Goal: Information Seeking & Learning: Understand process/instructions

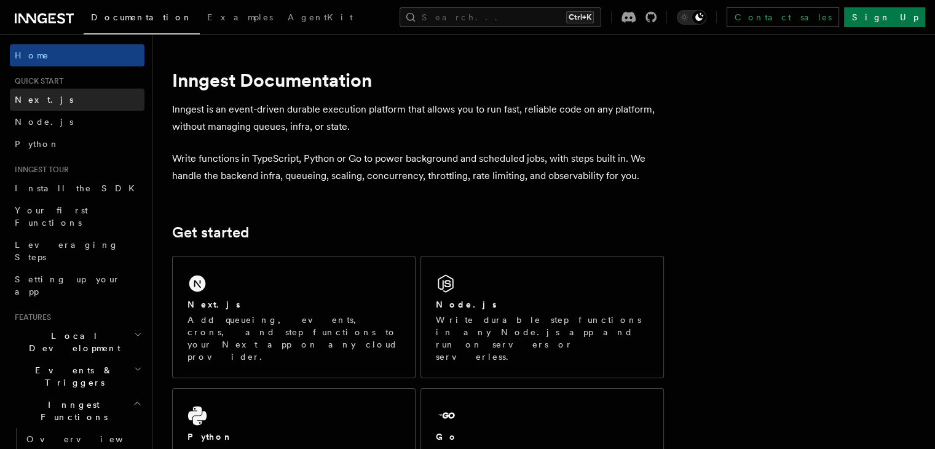
click at [76, 102] on link "Next.js" at bounding box center [77, 100] width 135 height 22
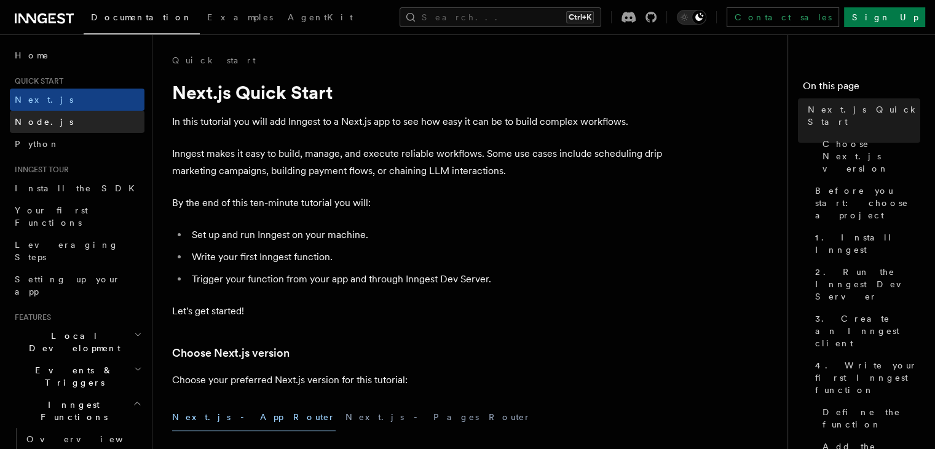
click at [55, 121] on link "Node.js" at bounding box center [77, 122] width 135 height 22
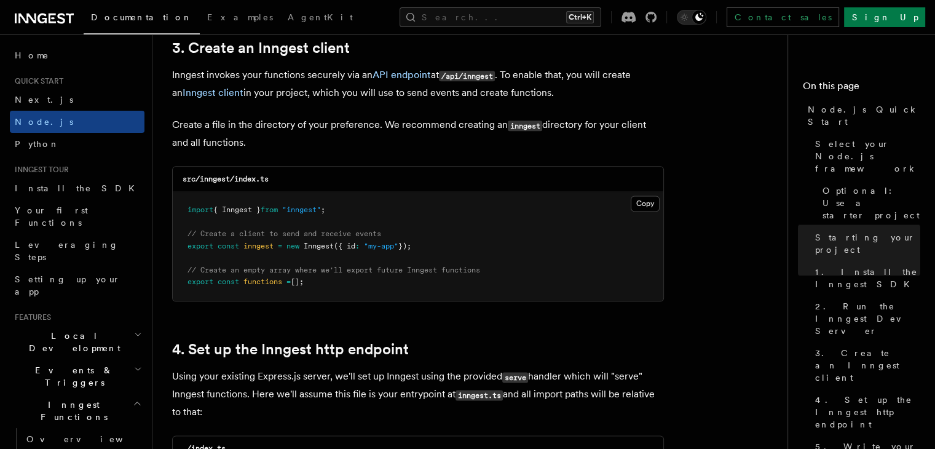
scroll to position [1599, 0]
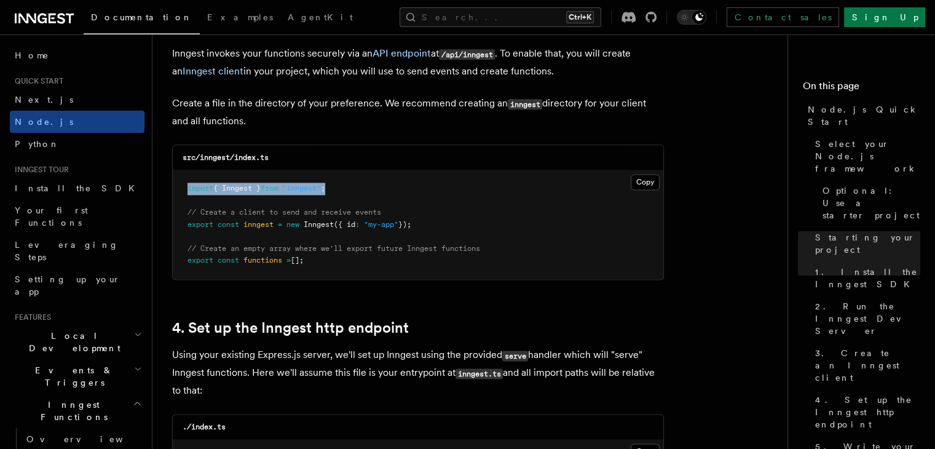
drag, startPoint x: 342, startPoint y: 192, endPoint x: 188, endPoint y: 189, distance: 153.8
click at [188, 189] on pre "import { Inngest } from "inngest" ; // Create a client to send and receive even…" at bounding box center [418, 224] width 491 height 109
copy span "import { Inngest } from "inngest" ;"
drag, startPoint x: 294, startPoint y: 260, endPoint x: 169, endPoint y: 259, distance: 124.8
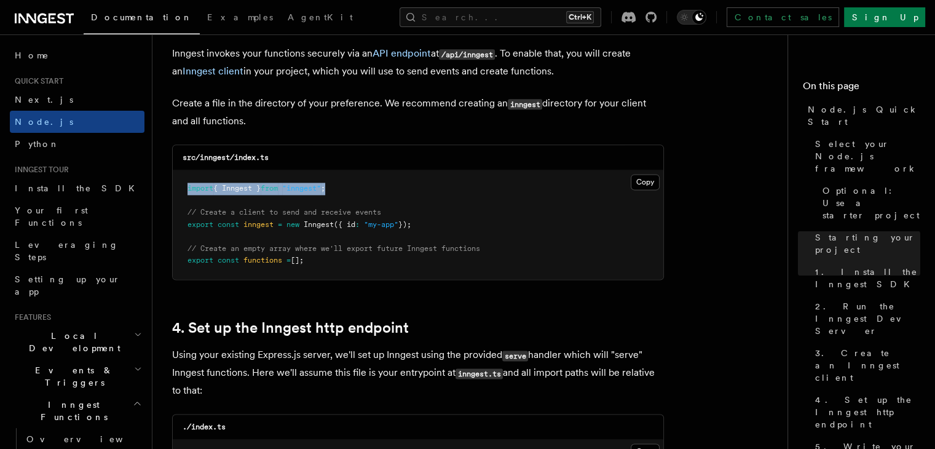
copy span "export const functions = [];"
click at [644, 187] on button "Copy Copied" at bounding box center [645, 182] width 29 height 16
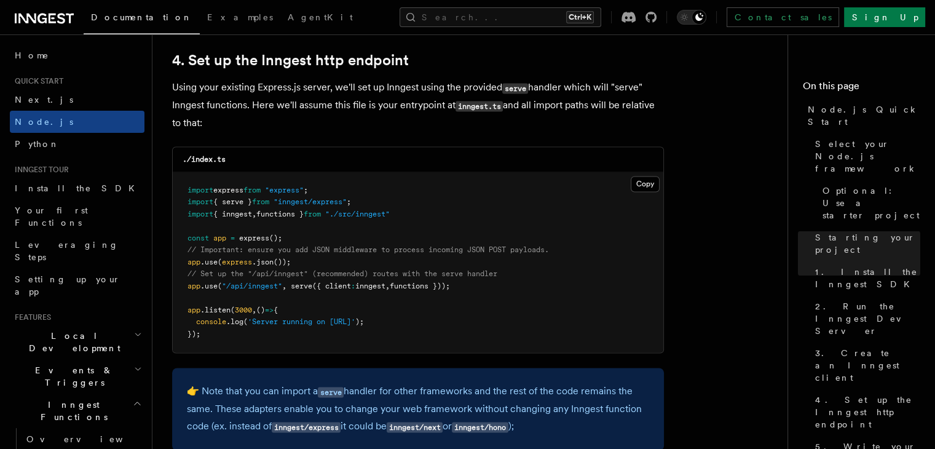
scroll to position [1968, 0]
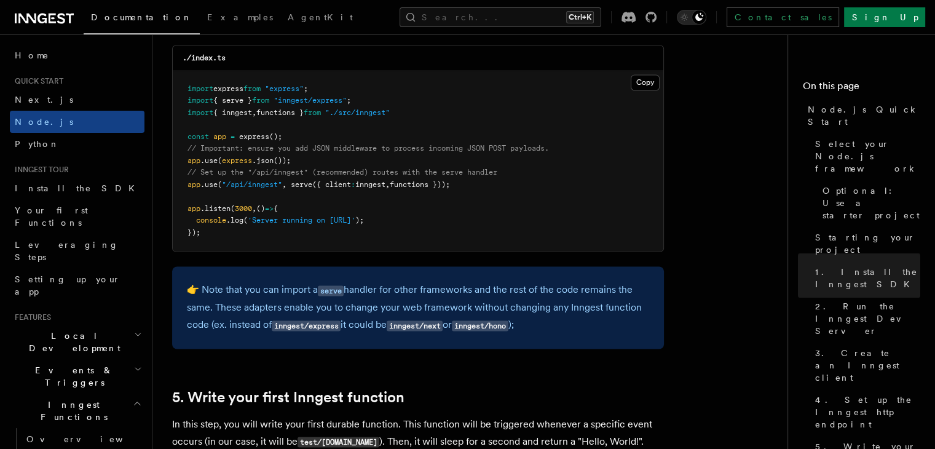
drag, startPoint x: 187, startPoint y: 183, endPoint x: 465, endPoint y: 188, distance: 278.0
click at [450, 188] on span "app .use ( "/api/inngest" , serve ({ client : inngest , functions }));" at bounding box center [319, 184] width 263 height 9
copy span "app .use ( "/api/inngest" , serve ({ client : inngest , functions }));"
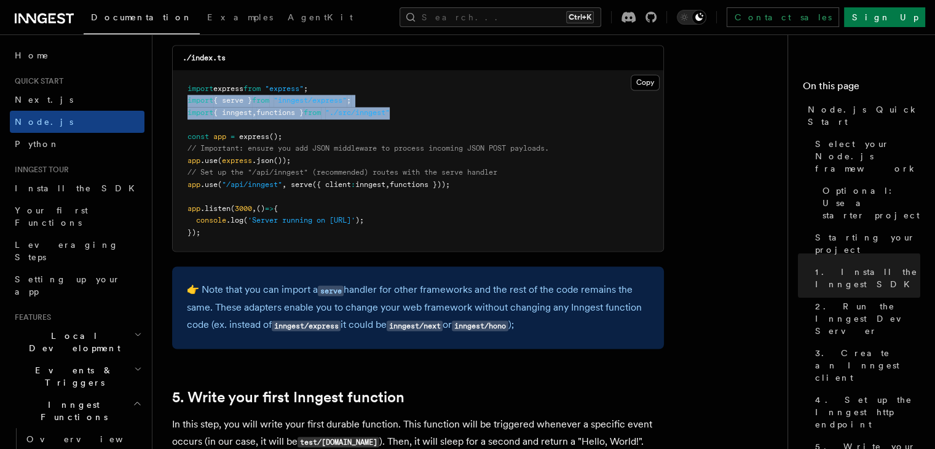
drag, startPoint x: 194, startPoint y: 105, endPoint x: 422, endPoint y: 119, distance: 228.6
click at [422, 119] on pre "import express from "express" ; import { serve } from "inngest/express" ; impor…" at bounding box center [418, 161] width 491 height 181
copy code "import { serve } from "inngest/express" ; import { inngest , functions } from "…"
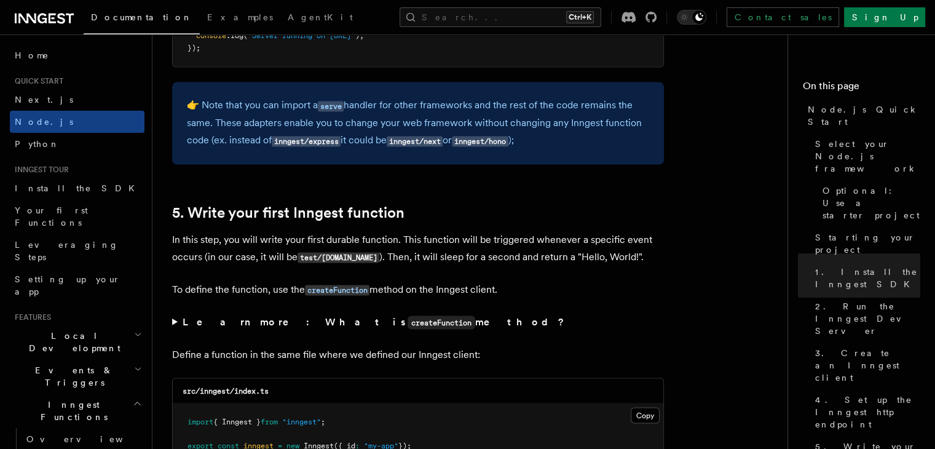
scroll to position [2398, 0]
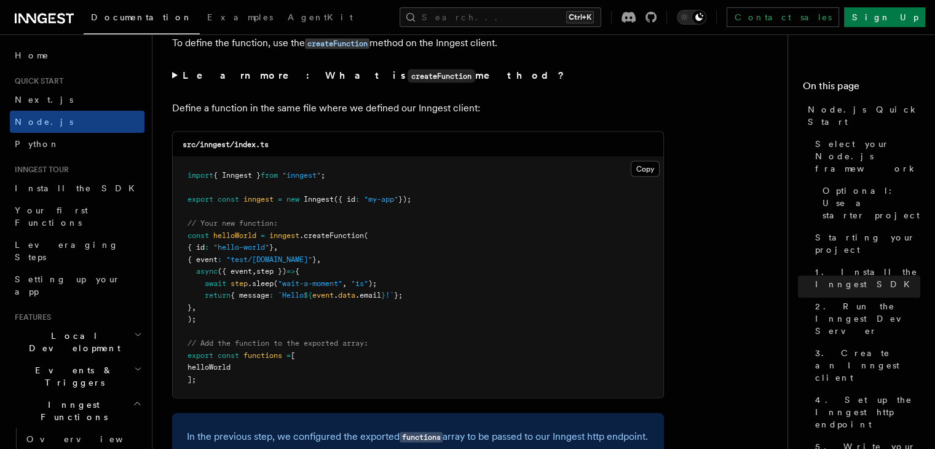
click at [360, 240] on span ".createFunction" at bounding box center [331, 235] width 65 height 9
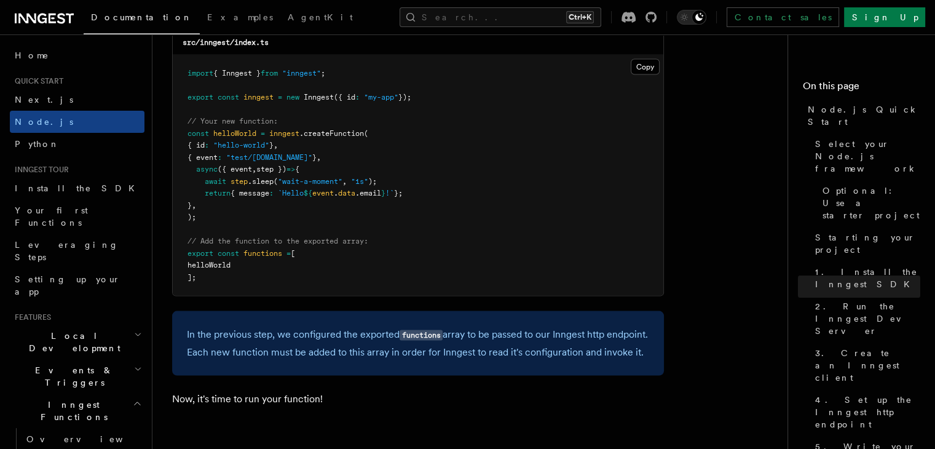
scroll to position [2521, 0]
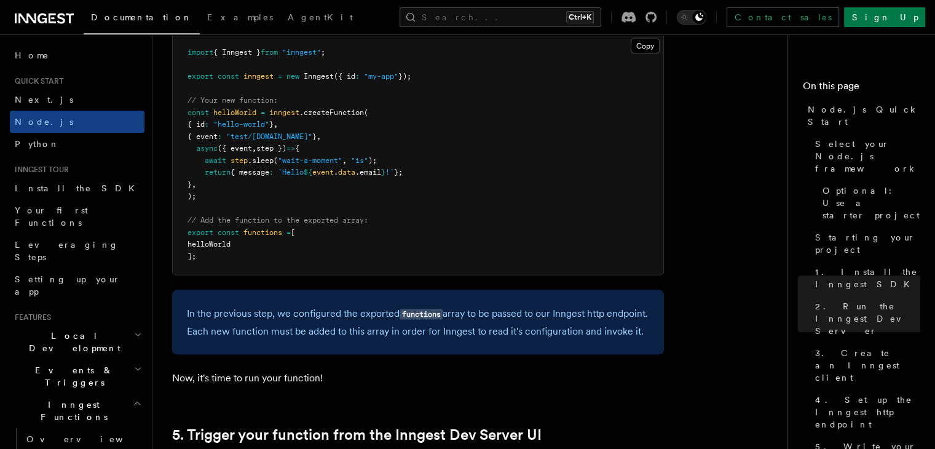
click at [340, 156] on pre "import { Inngest } from "inngest" ; export const inngest = new Inngest ({ id : …" at bounding box center [418, 154] width 491 height 240
drag, startPoint x: 263, startPoint y: 138, endPoint x: 308, endPoint y: 141, distance: 45.7
click at [308, 141] on span ""test/[DOMAIN_NAME]"" at bounding box center [269, 136] width 86 height 9
drag, startPoint x: 275, startPoint y: 170, endPoint x: 371, endPoint y: 163, distance: 96.2
click at [371, 163] on pre "import { Inngest } from "inngest" ; export const inngest = new Inngest ({ id : …" at bounding box center [418, 154] width 491 height 240
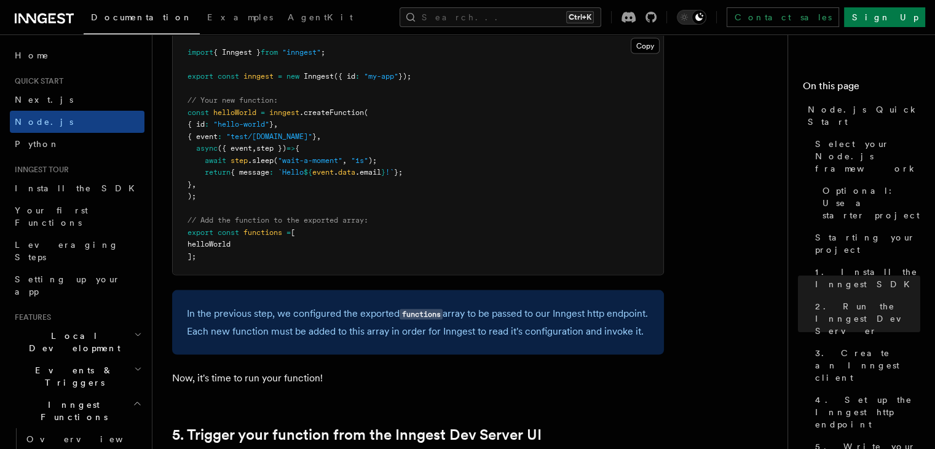
click at [253, 141] on span ""test/[DOMAIN_NAME]"" at bounding box center [269, 136] width 86 height 9
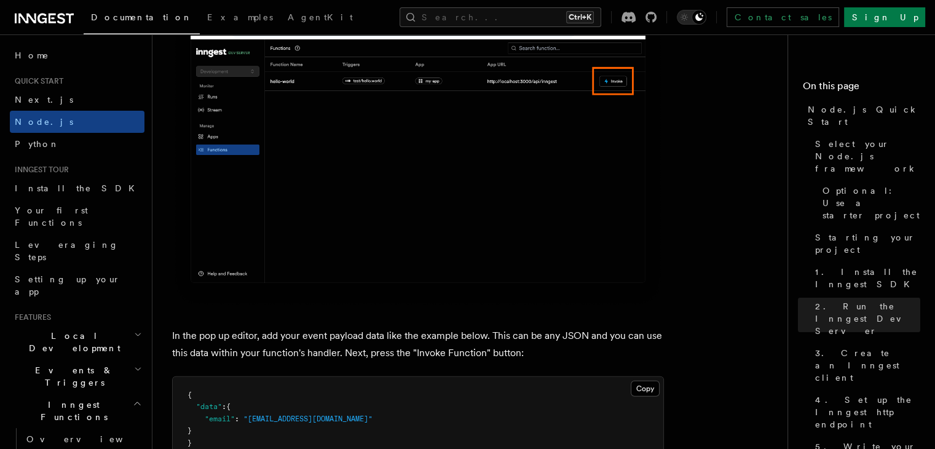
scroll to position [3443, 0]
